Goal: Information Seeking & Learning: Learn about a topic

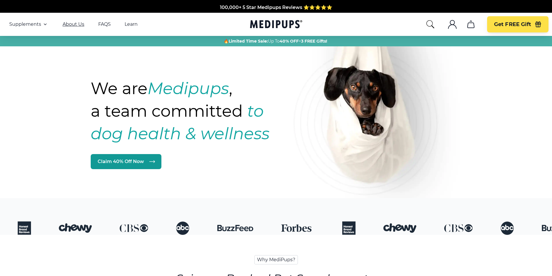
click at [72, 24] on link "About Us" at bounding box center [74, 24] width 22 height 6
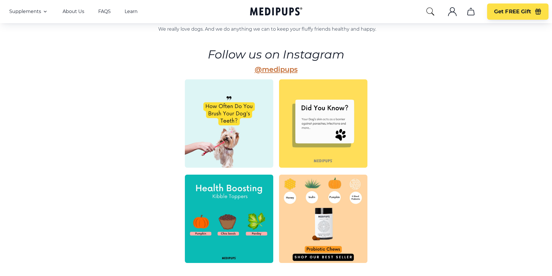
scroll to position [266, 0]
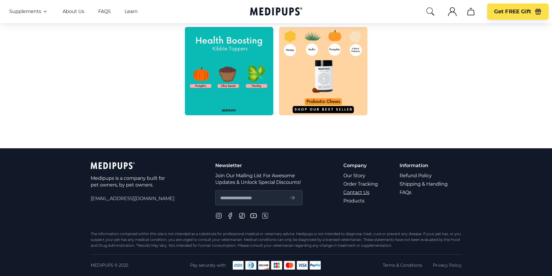
click at [361, 194] on link "Contact Us" at bounding box center [360, 192] width 35 height 8
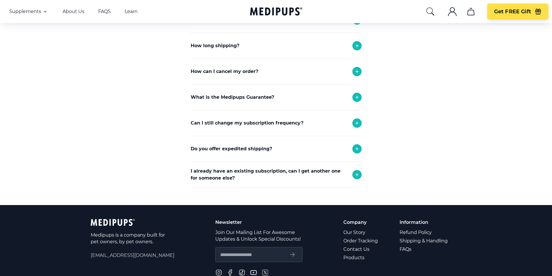
scroll to position [196, 0]
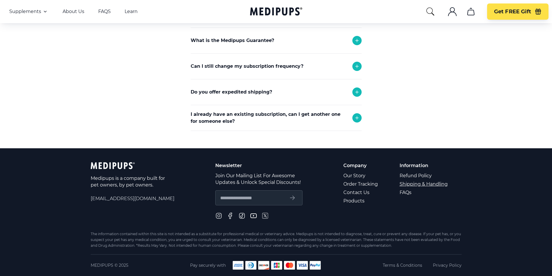
click at [411, 184] on link "Shipping & Handling" at bounding box center [424, 184] width 49 height 8
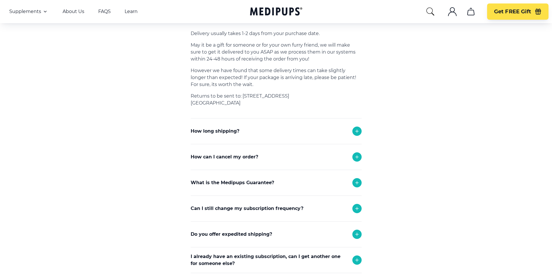
scroll to position [260, 0]
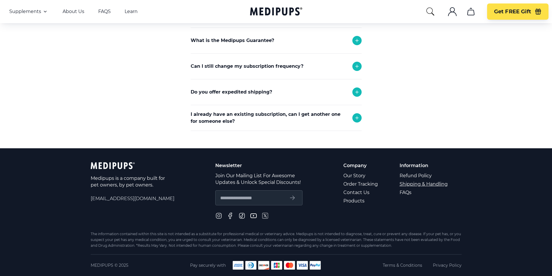
click at [423, 186] on link "Shipping & Handling" at bounding box center [424, 184] width 49 height 8
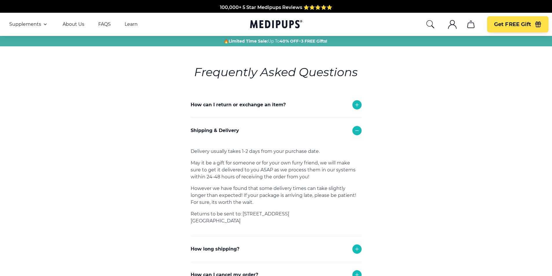
scroll to position [48, 0]
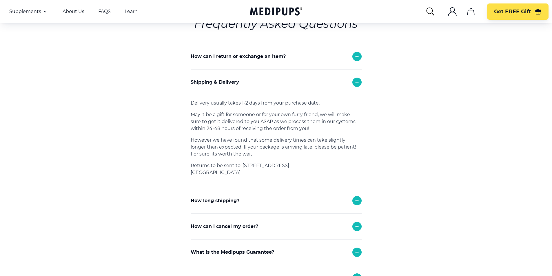
click at [230, 201] on p "How long shipping?" at bounding box center [215, 200] width 49 height 7
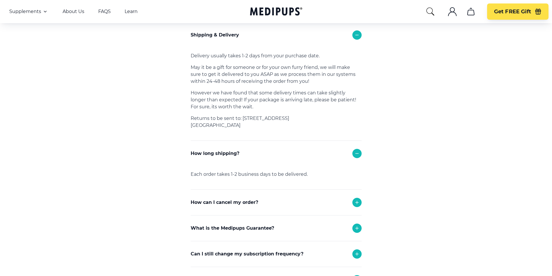
scroll to position [97, 0]
drag, startPoint x: 235, startPoint y: 118, endPoint x: 323, endPoint y: 120, distance: 88.4
click at [325, 119] on p "Returns to be sent to: [STREET_ADDRESS]" at bounding box center [276, 121] width 171 height 14
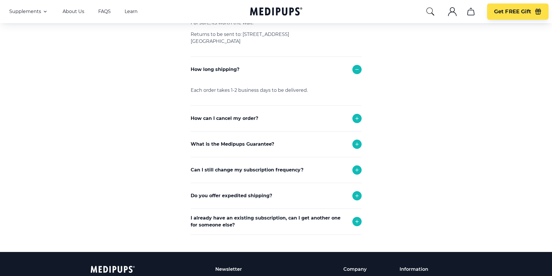
scroll to position [193, 0]
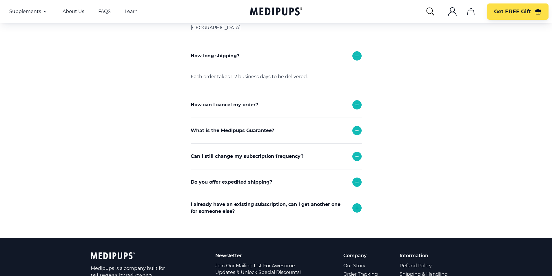
click at [236, 203] on p "I already have an existing subscription, can I get another one for someone else?" at bounding box center [269, 208] width 156 height 14
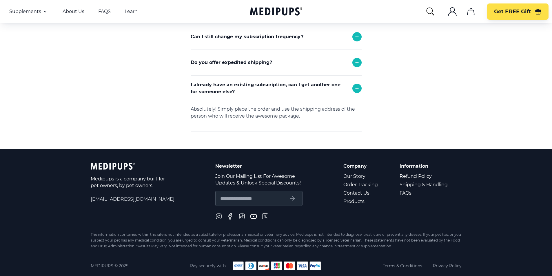
scroll to position [314, 0]
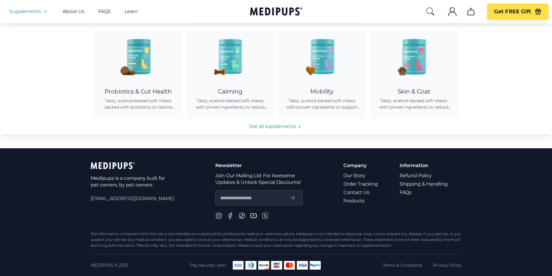
click at [33, 12] on span "Supplements" at bounding box center [25, 12] width 32 height 6
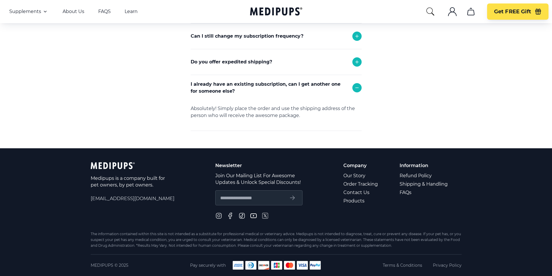
click at [33, 12] on span "Supplements" at bounding box center [25, 12] width 32 height 6
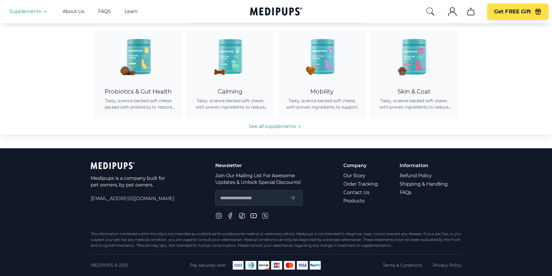
click at [33, 12] on span "Supplements" at bounding box center [25, 12] width 32 height 6
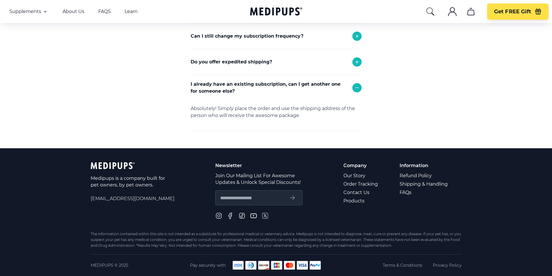
click at [488, 210] on footer "Medipups is a company built for pet owners, by pet owners. [EMAIL_ADDRESS][DOMA…" at bounding box center [276, 212] width 552 height 128
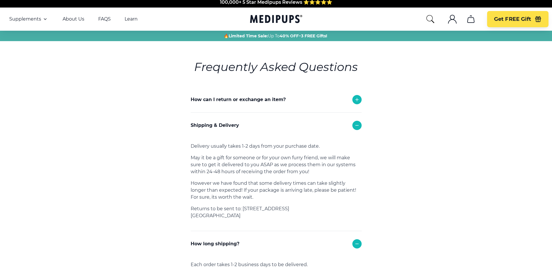
scroll to position [0, 0]
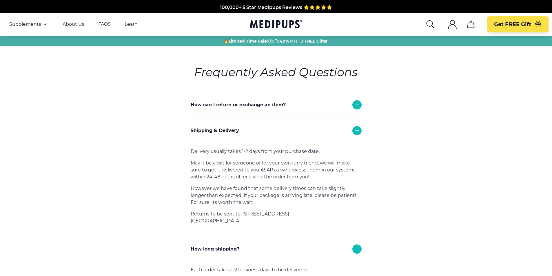
click at [77, 24] on link "About Us" at bounding box center [74, 24] width 22 height 6
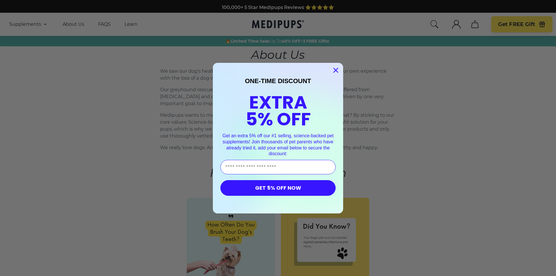
click at [334, 69] on circle "Close dialog" at bounding box center [336, 70] width 10 height 10
